Goal: Task Accomplishment & Management: Use online tool/utility

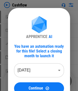
click at [36, 67] on body "Cashflow Move Or Copy Sheet pending... Rename Sheet pending... Reorder Sheet pe…" at bounding box center [39, 45] width 78 height 91
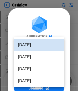
click at [43, 55] on li "Aug 2025" at bounding box center [39, 57] width 50 height 12
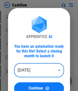
type input "********"
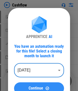
click at [40, 86] on button "Continue" at bounding box center [39, 88] width 50 height 12
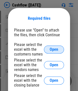
click at [55, 52] on button "Open" at bounding box center [54, 50] width 20 height 8
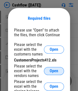
click at [52, 72] on span "Open" at bounding box center [54, 71] width 9 height 4
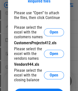
scroll to position [25, 0]
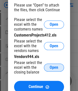
click at [49, 68] on button "Open" at bounding box center [54, 68] width 20 height 8
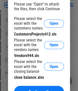
scroll to position [50, 0]
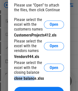
drag, startPoint x: 25, startPoint y: 78, endPoint x: 35, endPoint y: 78, distance: 10.0
click at [34, 78] on div "close balance.xlsx" at bounding box center [39, 78] width 50 height 5
click at [34, 80] on div "close balance.xlsx" at bounding box center [39, 78] width 50 height 5
drag, startPoint x: 17, startPoint y: 80, endPoint x: 39, endPoint y: 80, distance: 22.0
click at [39, 80] on div "close balance.xlsx" at bounding box center [39, 78] width 50 height 5
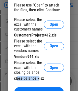
click at [39, 80] on div "close balance.xlsx" at bounding box center [39, 78] width 50 height 5
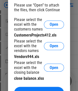
scroll to position [75, 0]
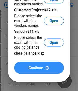
click at [37, 70] on span "Continue" at bounding box center [36, 68] width 15 height 4
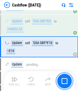
scroll to position [326, 0]
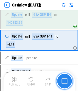
click at [69, 80] on button "button" at bounding box center [64, 81] width 16 height 16
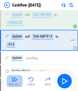
drag, startPoint x: 16, startPoint y: 78, endPoint x: 18, endPoint y: 51, distance: 27.4
click at [16, 78] on img "button" at bounding box center [15, 79] width 6 height 6
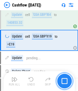
click at [63, 79] on img "button" at bounding box center [64, 81] width 6 height 6
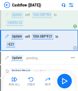
drag, startPoint x: 74, startPoint y: 53, endPoint x: 74, endPoint y: 59, distance: 6.3
click at [74, 50] on div at bounding box center [72, 40] width 5 height 20
drag, startPoint x: 30, startPoint y: 50, endPoint x: 8, endPoint y: 43, distance: 23.2
click at [8, 43] on div "Update cell 'GSA GBP'!F21 to =E21" at bounding box center [36, 40] width 62 height 14
click at [25, 47] on div "Update cell 'GSA GBP'!F21 to =E21" at bounding box center [36, 40] width 62 height 14
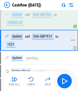
click at [74, 50] on div at bounding box center [72, 40] width 5 height 20
click at [11, 5] on div "Cashflow (Aug 25)" at bounding box center [22, 5] width 37 height 6
click at [7, 5] on img at bounding box center [7, 5] width 6 height 6
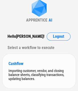
scroll to position [29, 0]
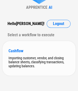
click at [32, 54] on div "Cashflow Importing customer, vendor, and closing balance sheets, classifying tr…" at bounding box center [39, 58] width 73 height 35
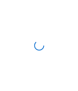
scroll to position [0, 0]
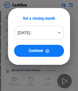
click at [51, 30] on body "Cashflow Move Or Copy Sheet pending... Rename Sheet pending... Reorder Sheet pe…" at bounding box center [39, 45] width 78 height 91
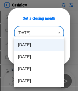
click at [38, 57] on li "Aug 2025" at bounding box center [39, 57] width 50 height 12
type input "********"
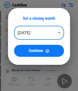
click at [45, 54] on button "Continue" at bounding box center [39, 51] width 50 height 12
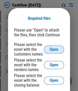
click at [57, 49] on span "Open" at bounding box center [54, 50] width 9 height 4
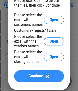
scroll to position [50, 0]
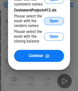
click at [54, 23] on span "Open" at bounding box center [54, 21] width 9 height 4
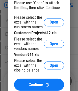
scroll to position [100, 0]
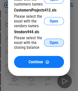
click at [53, 43] on span "Open" at bounding box center [54, 43] width 9 height 4
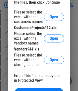
scroll to position [150, 0]
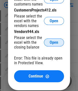
click at [54, 45] on span "Open" at bounding box center [54, 43] width 9 height 4
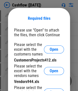
scroll to position [209, 0]
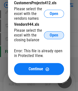
click at [53, 36] on span "Open" at bounding box center [54, 35] width 9 height 4
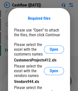
scroll to position [253, 0]
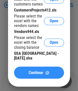
click at [44, 71] on div "Continue" at bounding box center [39, 73] width 38 height 4
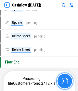
click at [65, 80] on img "button" at bounding box center [64, 81] width 7 height 7
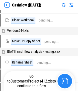
scroll to position [0, 0]
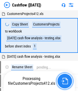
click at [66, 82] on img "button" at bounding box center [64, 81] width 7 height 7
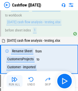
scroll to position [29, 0]
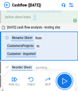
click at [61, 78] on img "button" at bounding box center [64, 81] width 8 height 8
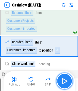
click at [62, 78] on img "button" at bounding box center [64, 81] width 8 height 8
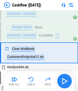
scroll to position [76, 0]
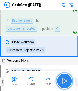
click at [64, 79] on img "button" at bounding box center [64, 81] width 8 height 8
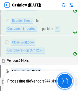
click at [64, 80] on img "button" at bounding box center [64, 81] width 7 height 7
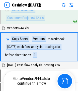
scroll to position [109, 0]
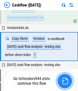
click at [67, 81] on img "button" at bounding box center [64, 81] width 7 height 7
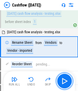
click at [67, 81] on img "button" at bounding box center [64, 81] width 8 height 8
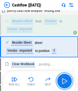
click at [67, 81] on img "button" at bounding box center [64, 81] width 8 height 8
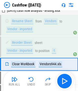
scroll to position [181, 0]
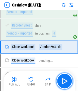
click at [67, 81] on img "button" at bounding box center [64, 81] width 8 height 8
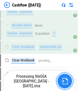
click at [67, 84] on img "button" at bounding box center [64, 81] width 7 height 7
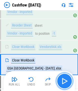
click at [64, 81] on img "button" at bounding box center [64, 81] width 8 height 8
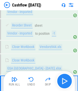
scroll to position [219, 0]
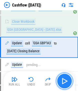
click at [62, 79] on img "button" at bounding box center [64, 81] width 8 height 8
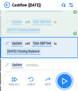
click at [63, 79] on img "button" at bounding box center [64, 81] width 8 height 8
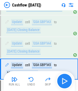
scroll to position [262, 0]
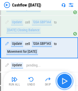
click at [66, 79] on img "button" at bounding box center [64, 81] width 8 height 8
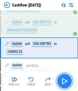
click at [68, 79] on img "button" at bounding box center [64, 81] width 8 height 8
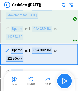
scroll to position [305, 0]
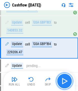
click at [68, 79] on img "button" at bounding box center [64, 81] width 8 height 8
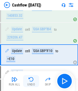
scroll to position [326, 0]
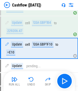
click at [12, 83] on div "Run All" at bounding box center [14, 84] width 11 height 3
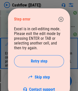
click at [58, 19] on icon "button" at bounding box center [60, 19] width 5 height 5
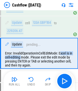
drag, startPoint x: 60, startPoint y: 51, endPoint x: 22, endPoint y: 53, distance: 37.7
click at [22, 53] on div "Error: InvalidOperationInCellEditMode: Excel is in cell-editing mode. Please ex…" at bounding box center [39, 59] width 76 height 18
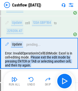
drag, startPoint x: 31, startPoint y: 54, endPoint x: 41, endPoint y: 63, distance: 13.0
click at [41, 63] on div "Error: InvalidOperationInCellEditMode: Excel is in cell-editing mode. Please ex…" at bounding box center [39, 59] width 76 height 18
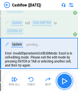
click at [59, 76] on button "button" at bounding box center [64, 81] width 16 height 16
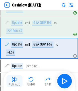
click at [17, 82] on img "button" at bounding box center [15, 79] width 6 height 6
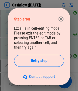
click at [59, 21] on icon "button" at bounding box center [61, 19] width 6 height 6
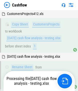
scroll to position [76, 0]
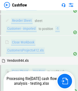
scroll to position [181, 0]
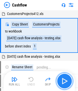
click at [66, 82] on img "button" at bounding box center [64, 81] width 8 height 8
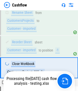
scroll to position [76, 0]
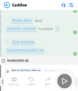
click at [66, 81] on div "Run All Undo Skip" at bounding box center [40, 81] width 66 height 16
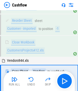
scroll to position [109, 0]
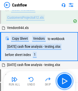
click at [67, 81] on img "button" at bounding box center [64, 81] width 8 height 8
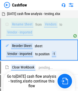
scroll to position [163, 0]
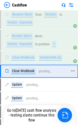
scroll to position [177, 0]
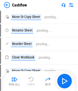
click at [8, 4] on img at bounding box center [7, 5] width 6 height 6
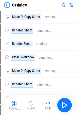
click at [9, 6] on img at bounding box center [7, 5] width 6 height 6
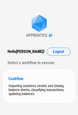
click at [34, 80] on div "Cashflow Importing customer, vendor, and closing balance sheets, classifying tr…" at bounding box center [39, 86] width 73 height 35
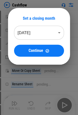
click at [40, 31] on body "Cashflow Move Or Copy Sheet pending... Rename Sheet pending... Reorder Sheet pe…" at bounding box center [39, 57] width 78 height 115
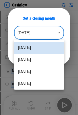
click at [35, 58] on li "[DATE]" at bounding box center [39, 60] width 50 height 12
type input "********"
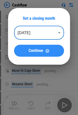
click at [38, 52] on span "Continue" at bounding box center [36, 51] width 15 height 4
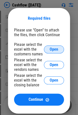
click at [55, 49] on span "Open" at bounding box center [54, 50] width 9 height 4
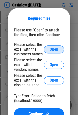
click at [51, 47] on button "Open" at bounding box center [54, 50] width 20 height 8
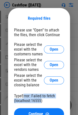
drag, startPoint x: 23, startPoint y: 96, endPoint x: 41, endPoint y: 102, distance: 18.4
click at [41, 102] on div "TypeError: Failed to fetch (localhost:16555)" at bounding box center [39, 99] width 50 height 10
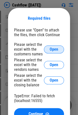
click at [57, 46] on button "Open" at bounding box center [54, 50] width 20 height 8
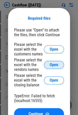
click at [54, 66] on span "Open" at bounding box center [54, 65] width 9 height 4
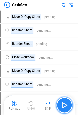
click at [65, 103] on img "button" at bounding box center [64, 105] width 8 height 8
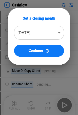
click at [49, 35] on body "Cashflow Move Or Copy Sheet pending... Rename Sheet pending... Reorder Sheet pe…" at bounding box center [39, 57] width 78 height 115
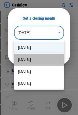
click at [42, 59] on li "[DATE]" at bounding box center [39, 60] width 50 height 12
type input "********"
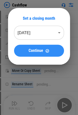
click at [45, 54] on button "Continue" at bounding box center [39, 51] width 50 height 12
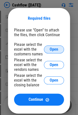
click at [51, 50] on span "Open" at bounding box center [54, 50] width 9 height 4
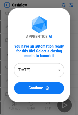
scroll to position [25, 0]
click at [38, 72] on body "Cashflow Move Or Copy Sheet pending... Rename Sheet pending... Reorder Sheet pe…" at bounding box center [39, 32] width 78 height 115
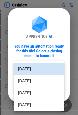
click at [33, 81] on li "[DATE]" at bounding box center [39, 81] width 50 height 12
type input "********"
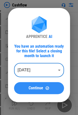
click at [38, 90] on span "Continue" at bounding box center [36, 88] width 15 height 4
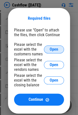
click at [57, 49] on span "Open" at bounding box center [54, 50] width 9 height 4
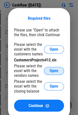
click at [55, 70] on button "Open" at bounding box center [54, 71] width 20 height 8
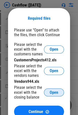
click at [55, 89] on button "Open" at bounding box center [54, 93] width 20 height 8
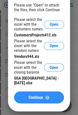
click at [38, 96] on span "Continue" at bounding box center [36, 98] width 15 height 4
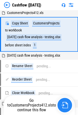
scroll to position [0, 0]
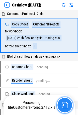
click at [67, 106] on img "button" at bounding box center [64, 105] width 7 height 7
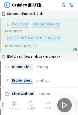
click at [67, 105] on div "Run All Undo Skip" at bounding box center [40, 105] width 66 height 16
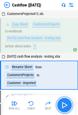
click at [67, 106] on img "button" at bounding box center [64, 105] width 8 height 8
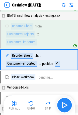
scroll to position [43, 0]
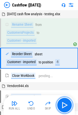
click at [67, 106] on img "button" at bounding box center [64, 105] width 8 height 8
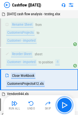
click at [67, 106] on img "button" at bounding box center [64, 105] width 8 height 8
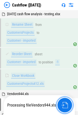
click at [67, 105] on img "button" at bounding box center [64, 105] width 7 height 7
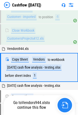
scroll to position [97, 0]
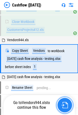
click at [67, 105] on img "button" at bounding box center [64, 105] width 7 height 7
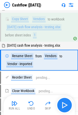
scroll to position [130, 0]
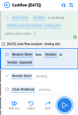
click at [66, 105] on img "button" at bounding box center [64, 105] width 8 height 8
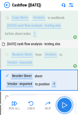
click at [66, 105] on img "button" at bounding box center [64, 105] width 8 height 8
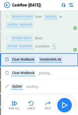
scroll to position [168, 0]
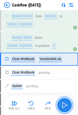
click at [66, 105] on img "button" at bounding box center [64, 105] width 8 height 8
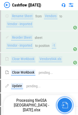
click at [66, 104] on img "button" at bounding box center [64, 105] width 7 height 7
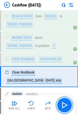
click at [66, 104] on img "button" at bounding box center [64, 105] width 8 height 8
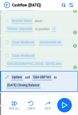
scroll to position [207, 0]
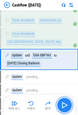
click at [66, 105] on img "button" at bounding box center [64, 105] width 8 height 8
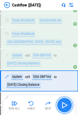
click at [66, 105] on img "button" at bounding box center [64, 105] width 8 height 8
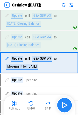
scroll to position [250, 0]
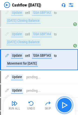
click at [66, 105] on img "button" at bounding box center [64, 105] width 8 height 8
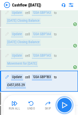
click at [66, 105] on img "button" at bounding box center [64, 105] width 8 height 8
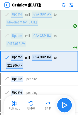
scroll to position [293, 0]
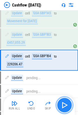
click at [66, 105] on img "button" at bounding box center [64, 105] width 8 height 8
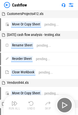
click at [66, 106] on div "Run All Undo Skip" at bounding box center [40, 105] width 66 height 16
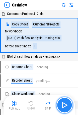
click at [66, 106] on img "button" at bounding box center [64, 105] width 8 height 8
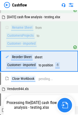
scroll to position [43, 0]
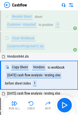
scroll to position [97, 0]
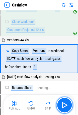
click at [67, 105] on img "button" at bounding box center [64, 105] width 8 height 8
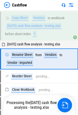
scroll to position [130, 0]
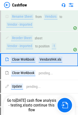
scroll to position [168, 0]
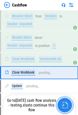
click at [66, 104] on img "button" at bounding box center [64, 105] width 7 height 7
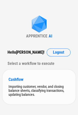
click at [29, 82] on div "Cashflow Importing customer, vendor, and closing balance sheets, classifying tr…" at bounding box center [39, 87] width 73 height 35
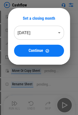
click at [45, 32] on body "Cashflow Move Or Copy Sheet pending... Rename Sheet pending... Reorder Sheet pe…" at bounding box center [39, 57] width 78 height 115
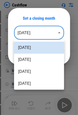
click at [34, 56] on li "[DATE]" at bounding box center [39, 60] width 50 height 12
type input "********"
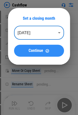
click at [36, 49] on span "Continue" at bounding box center [36, 51] width 15 height 4
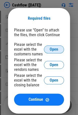
click at [52, 52] on span "Open" at bounding box center [54, 50] width 9 height 4
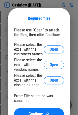
click at [43, 47] on div "Please select the excel with the customers names" at bounding box center [29, 49] width 30 height 14
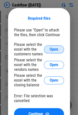
click at [48, 50] on button "Open" at bounding box center [54, 50] width 20 height 8
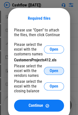
click at [55, 70] on span "Open" at bounding box center [54, 71] width 9 height 4
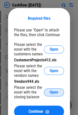
click at [50, 92] on span "Open" at bounding box center [54, 93] width 9 height 4
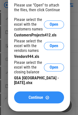
click at [48, 96] on img at bounding box center [47, 98] width 4 height 4
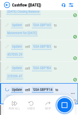
scroll to position [318, 0]
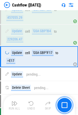
drag, startPoint x: 67, startPoint y: 107, endPoint x: 50, endPoint y: 114, distance: 18.3
click at [67, 107] on img "button" at bounding box center [64, 105] width 6 height 6
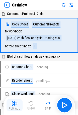
click at [16, 108] on div "Run All" at bounding box center [14, 108] width 11 height 3
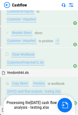
scroll to position [99, 0]
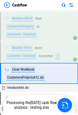
scroll to position [64, 0]
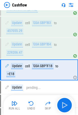
scroll to position [306, 0]
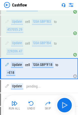
click at [7, 3] on img at bounding box center [7, 5] width 6 height 6
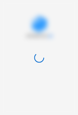
scroll to position [0, 0]
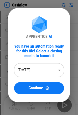
scroll to position [75, 0]
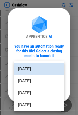
click at [38, 78] on li "Aug 2025" at bounding box center [39, 81] width 50 height 12
type input "********"
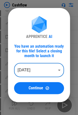
scroll to position [50, 0]
